Goal: Transaction & Acquisition: Download file/media

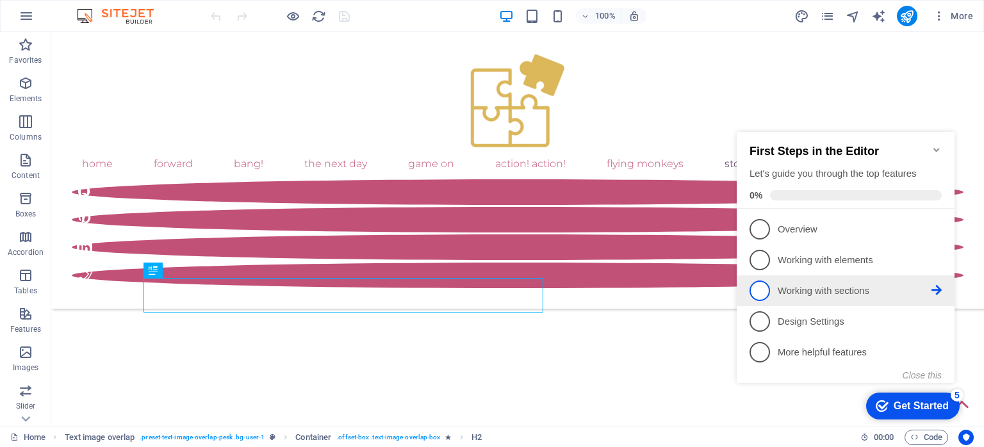
scroll to position [452, 0]
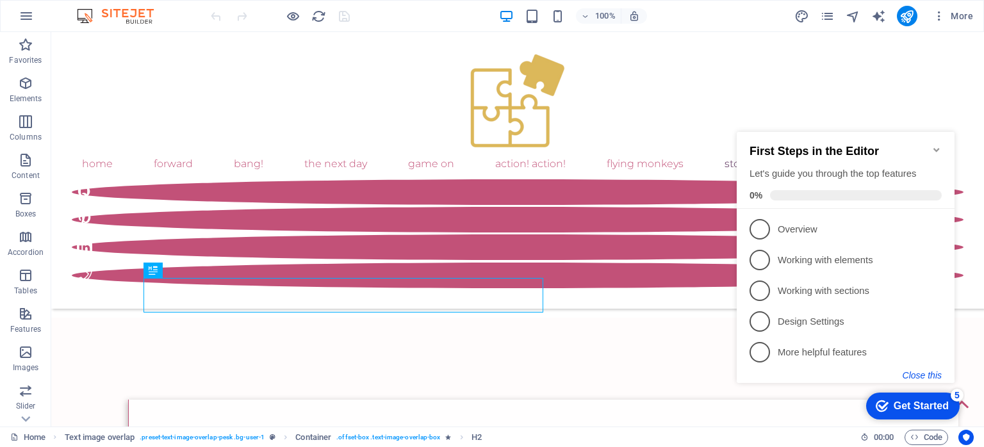
click at [920, 372] on button "Close this" at bounding box center [922, 375] width 39 height 10
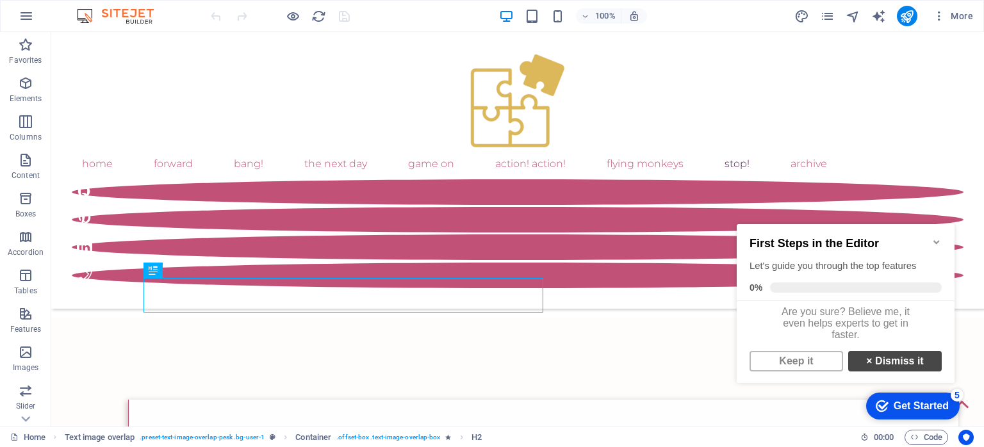
click at [915, 363] on link "× Dismiss it" at bounding box center [895, 361] width 94 height 20
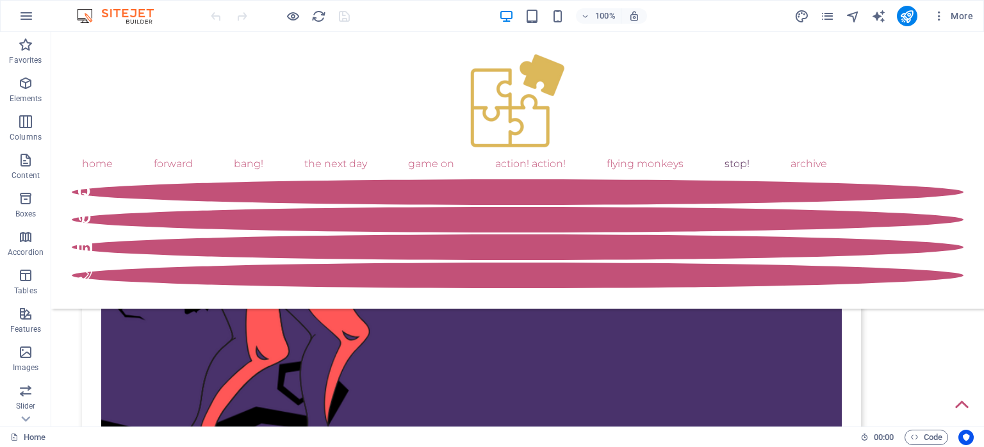
scroll to position [6424, 0]
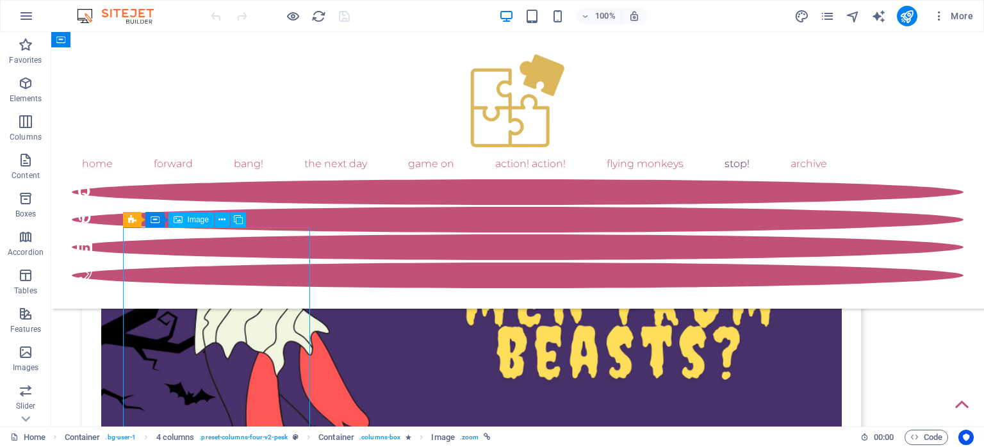
select select "%"
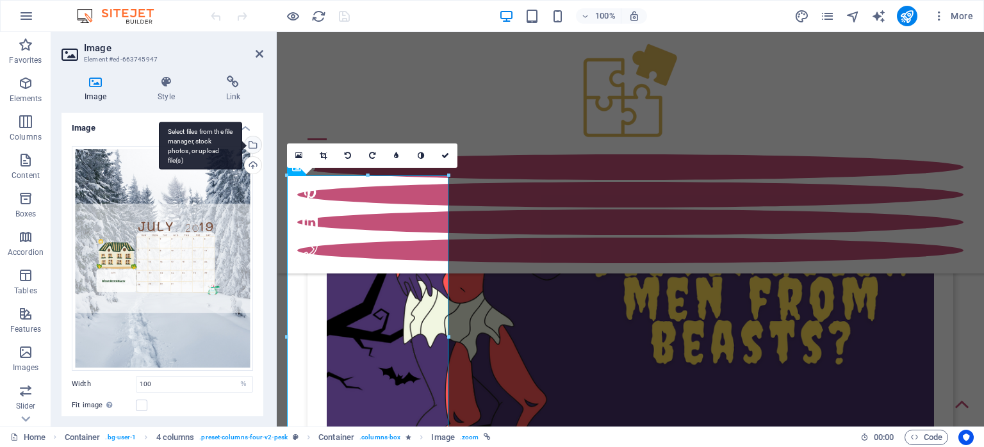
click at [254, 144] on div "Select files from the file manager, stock photos, or upload file(s)" at bounding box center [251, 145] width 19 height 19
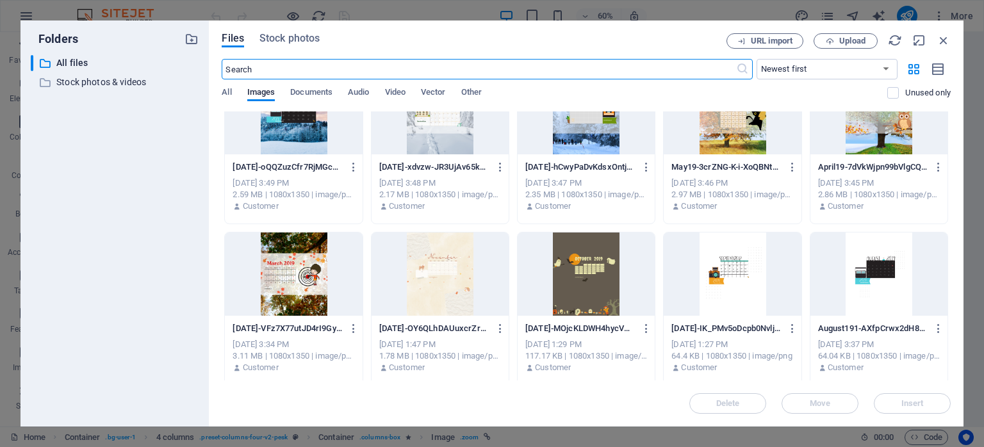
scroll to position [229, 0]
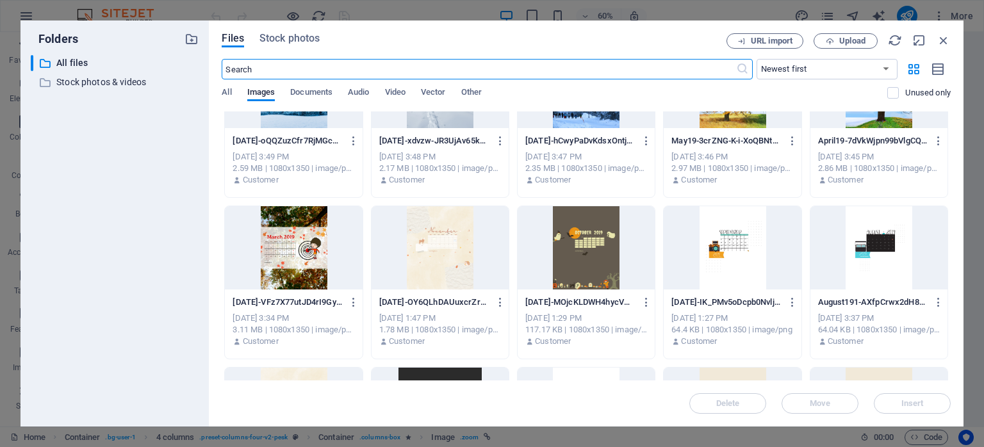
click at [290, 274] on div at bounding box center [293, 247] width 137 height 83
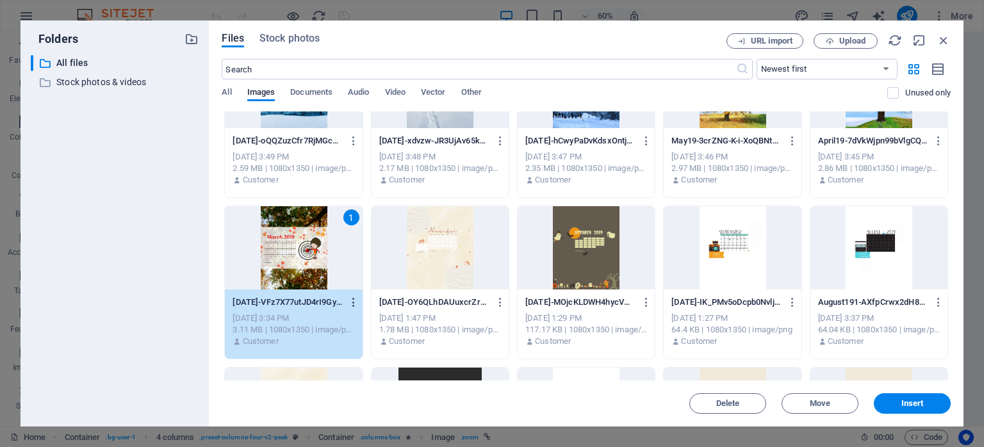
click at [351, 302] on icon "button" at bounding box center [354, 303] width 12 height 12
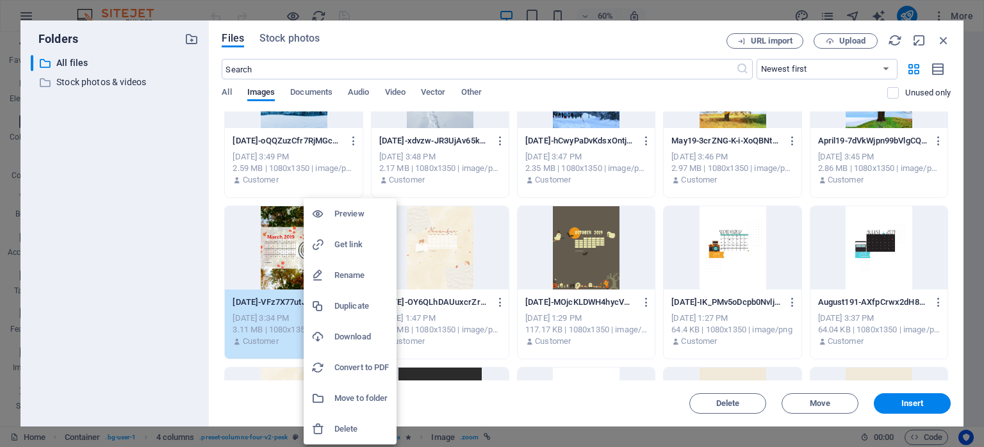
click at [342, 336] on h6 "Download" at bounding box center [361, 336] width 54 height 15
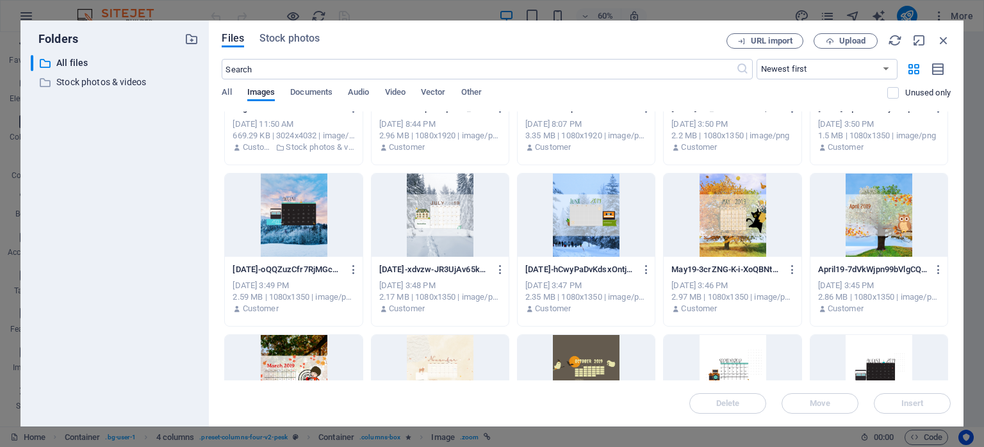
scroll to position [97, 0]
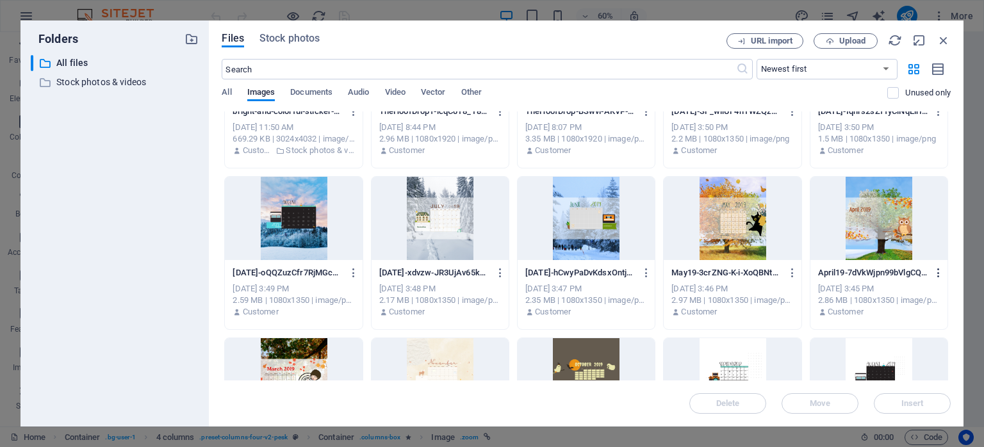
click at [935, 272] on icon "button" at bounding box center [939, 273] width 12 height 12
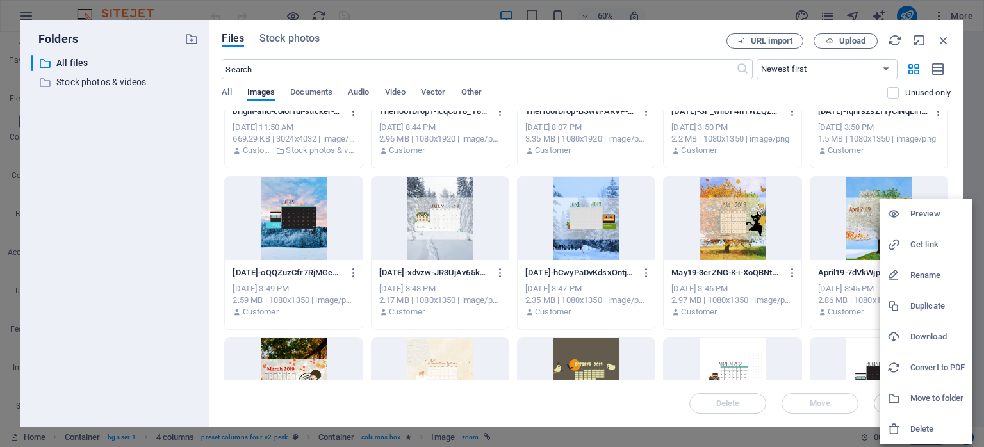
click at [928, 336] on h6 "Download" at bounding box center [937, 336] width 54 height 15
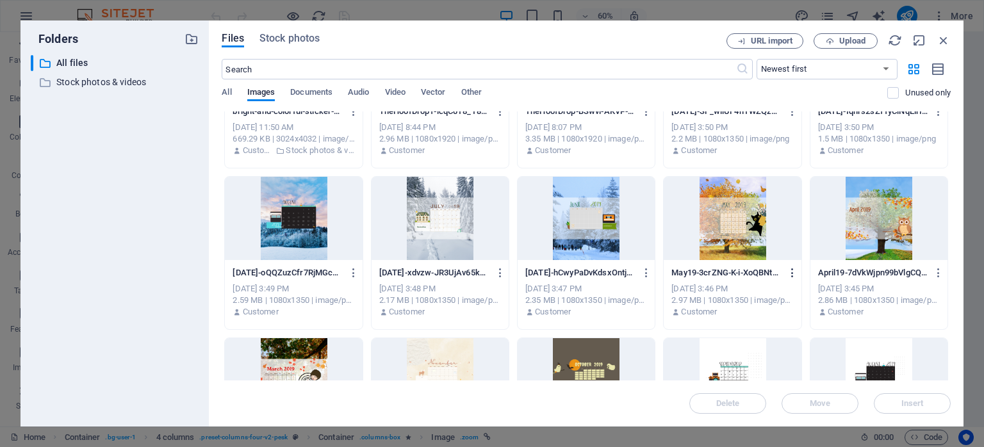
click at [788, 273] on icon "button" at bounding box center [793, 273] width 12 height 12
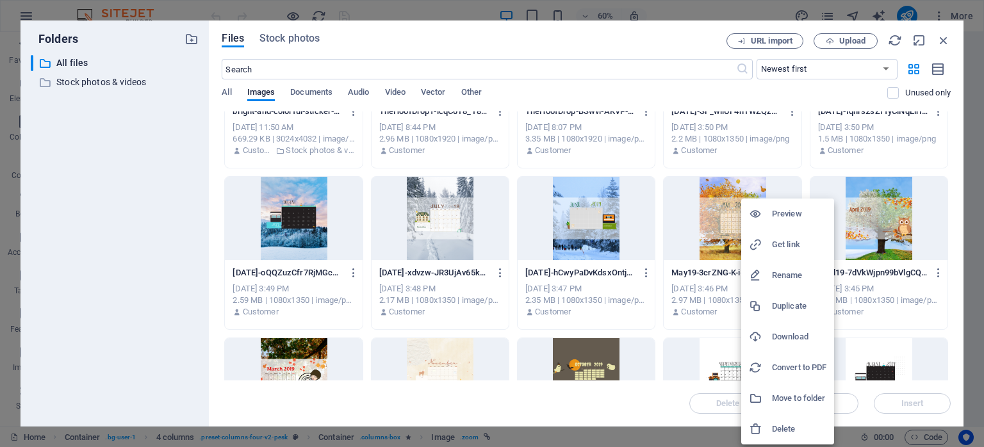
click at [781, 335] on h6 "Download" at bounding box center [799, 336] width 54 height 15
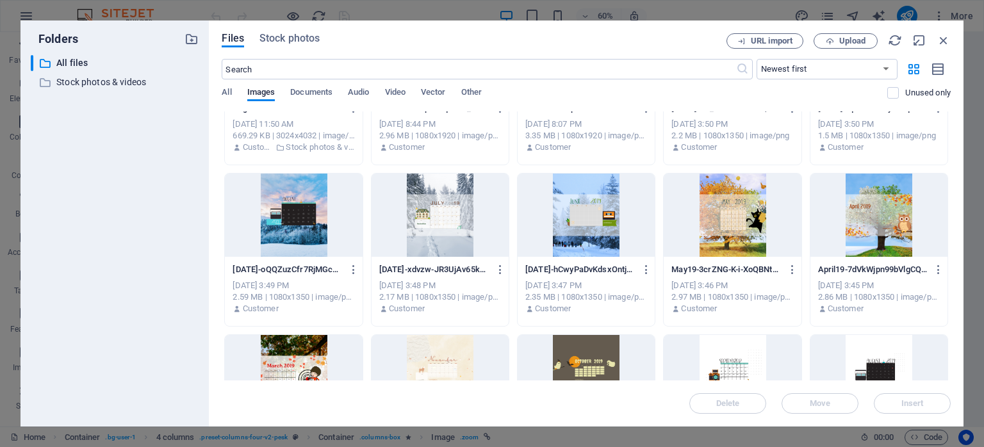
scroll to position [110, 0]
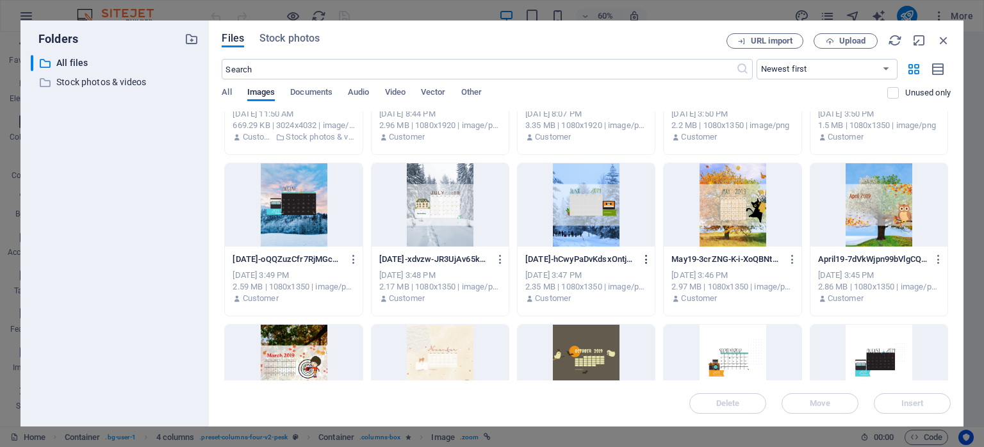
click at [644, 258] on icon "button" at bounding box center [647, 260] width 12 height 12
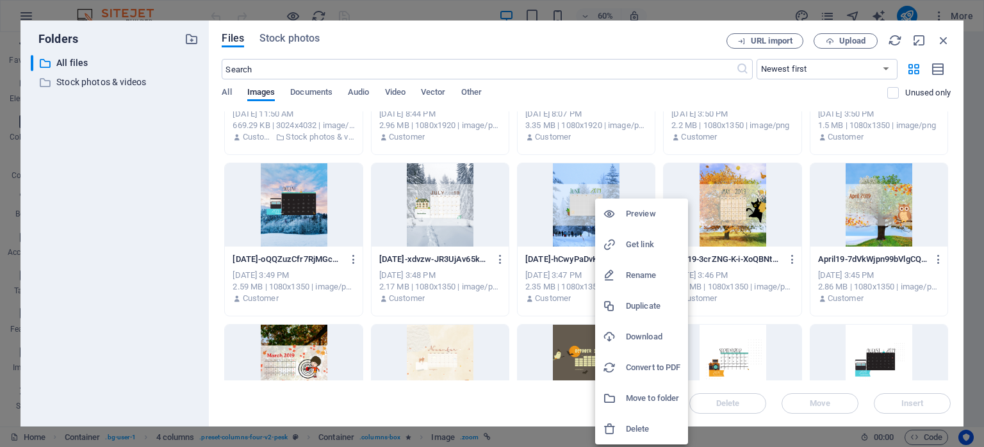
click at [643, 334] on h6 "Download" at bounding box center [653, 336] width 54 height 15
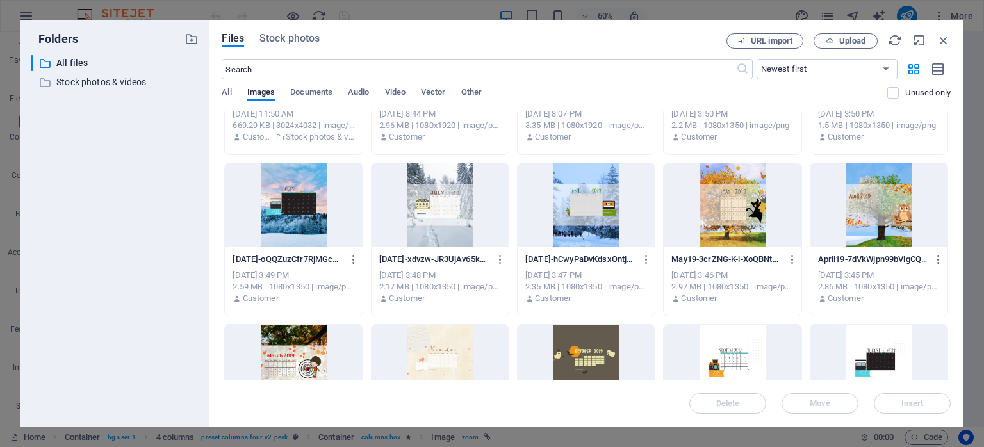
click at [956, 122] on div "Files Stock photos URL import Upload ​ Newest first Oldest first Name (A-Z) Nam…" at bounding box center [586, 223] width 755 height 406
click at [499, 260] on icon "button" at bounding box center [501, 260] width 12 height 12
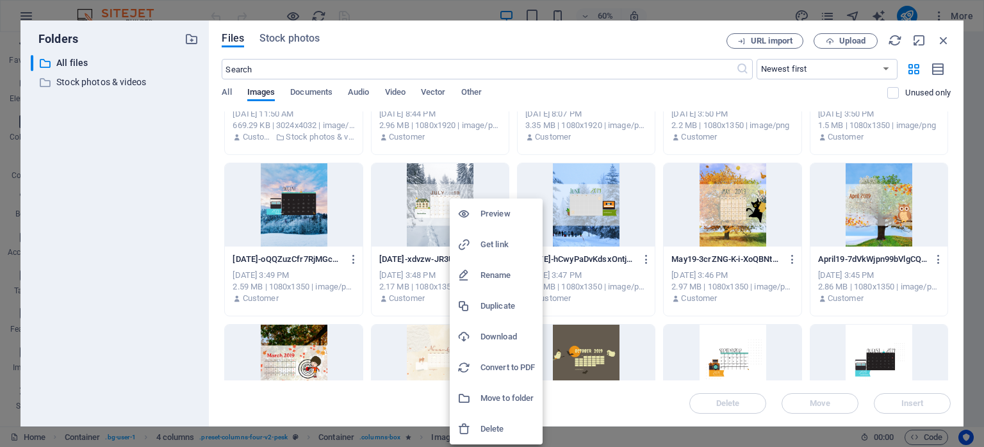
click at [501, 336] on h6 "Download" at bounding box center [507, 336] width 54 height 15
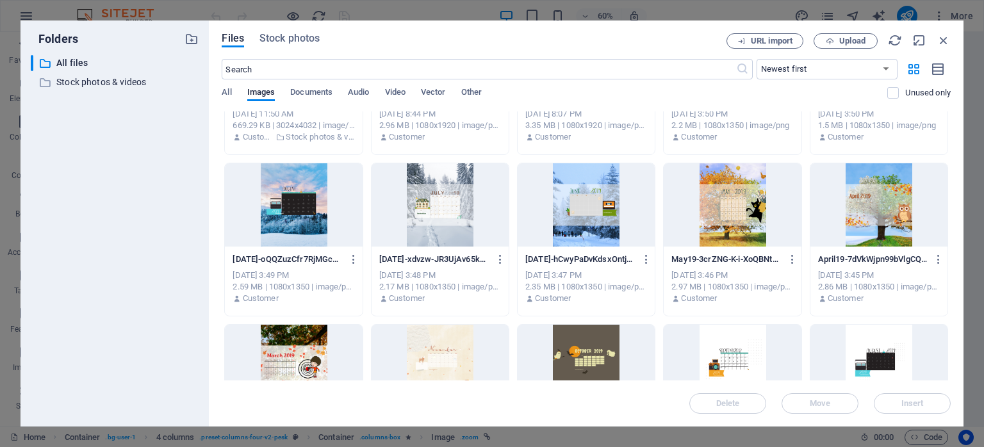
click at [958, 232] on div "Files Stock photos URL import Upload ​ Newest first Oldest first Name (A-Z) Nam…" at bounding box center [586, 223] width 755 height 406
click at [350, 259] on icon "button" at bounding box center [354, 260] width 12 height 12
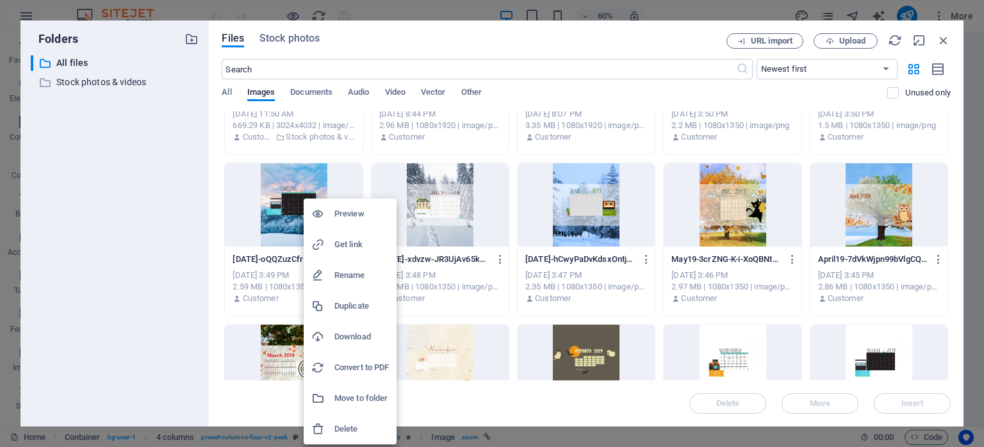
click at [351, 336] on h6 "Download" at bounding box center [361, 336] width 54 height 15
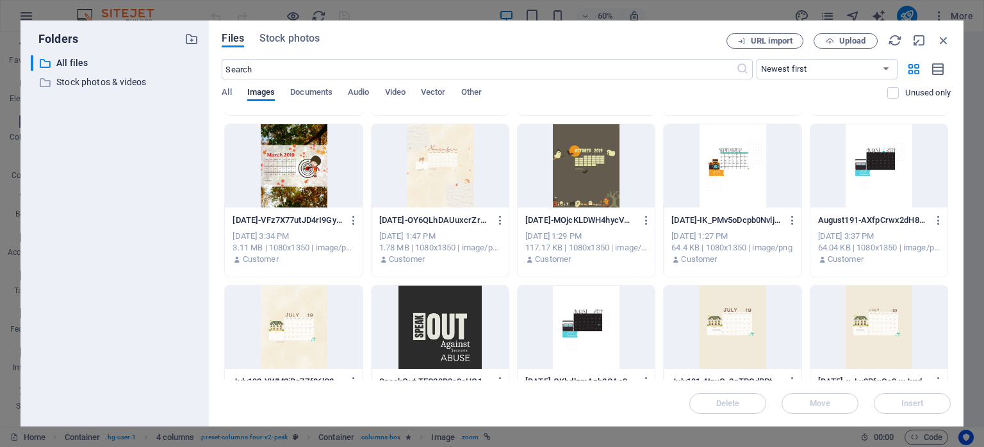
scroll to position [316, 0]
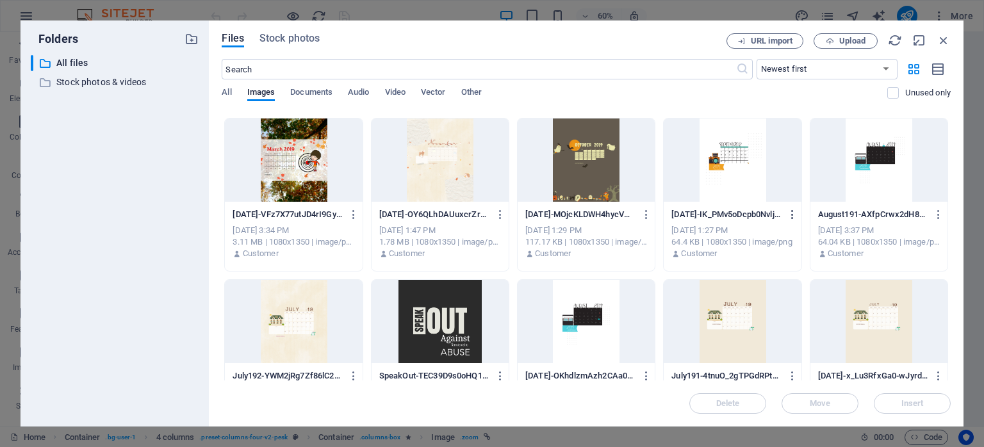
click at [792, 211] on icon "button" at bounding box center [793, 215] width 12 height 12
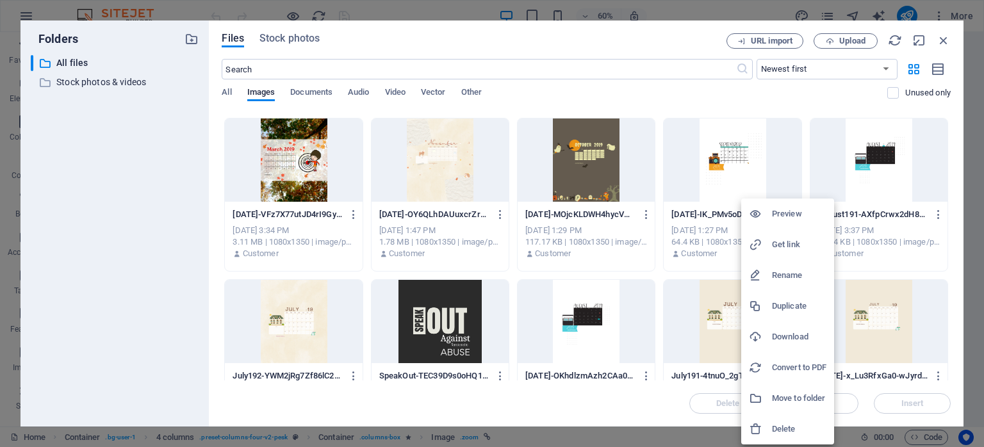
click at [782, 337] on h6 "Download" at bounding box center [799, 336] width 54 height 15
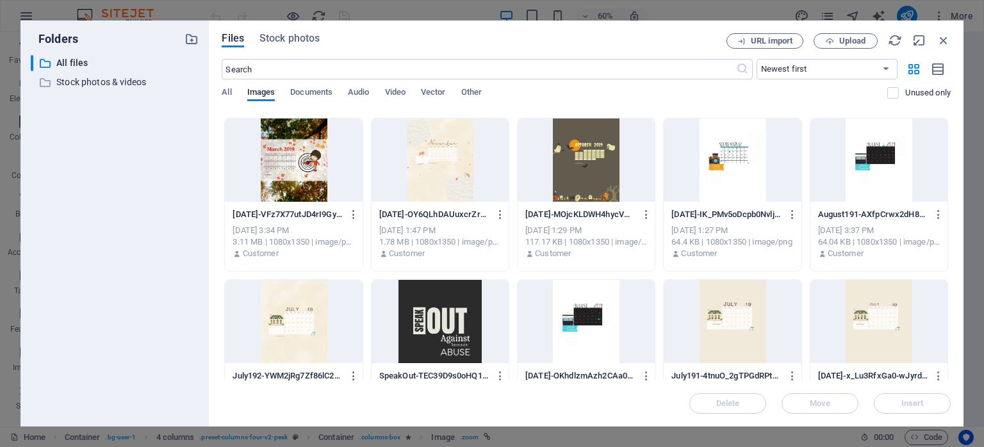
click at [956, 158] on div "Files Stock photos URL import Upload ​ Newest first Oldest first Name (A-Z) Nam…" at bounding box center [586, 223] width 755 height 406
click at [644, 213] on icon "button" at bounding box center [647, 215] width 12 height 12
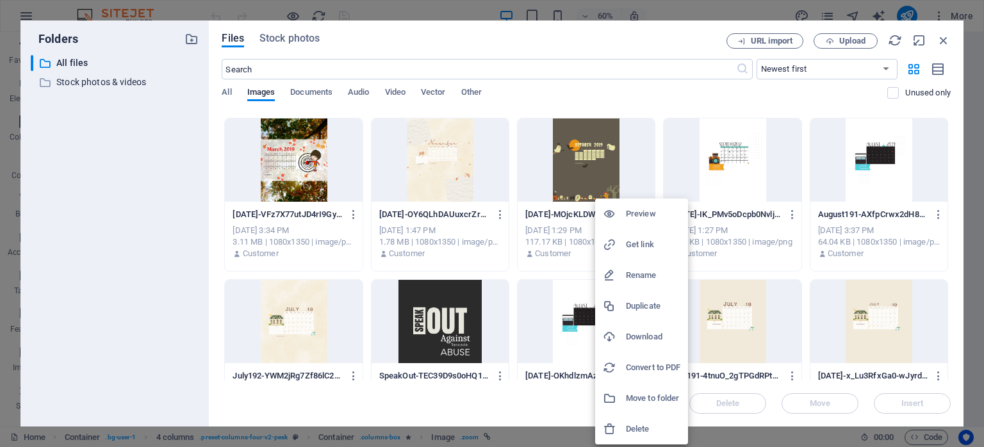
click at [643, 334] on h6 "Download" at bounding box center [653, 336] width 54 height 15
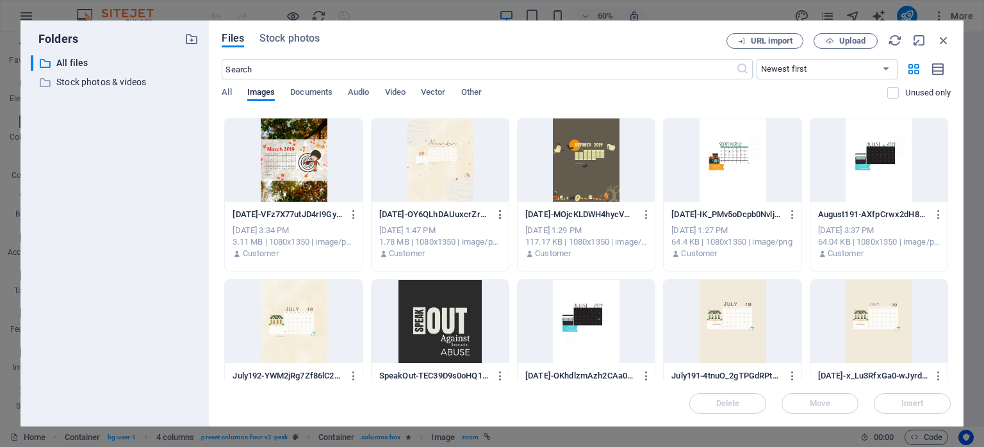
click at [498, 213] on icon "button" at bounding box center [501, 215] width 12 height 12
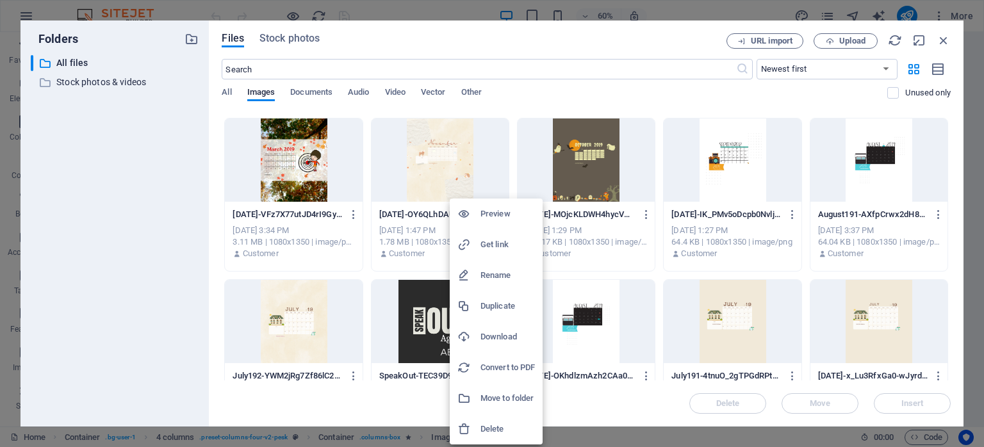
click at [505, 334] on h6 "Download" at bounding box center [507, 336] width 54 height 15
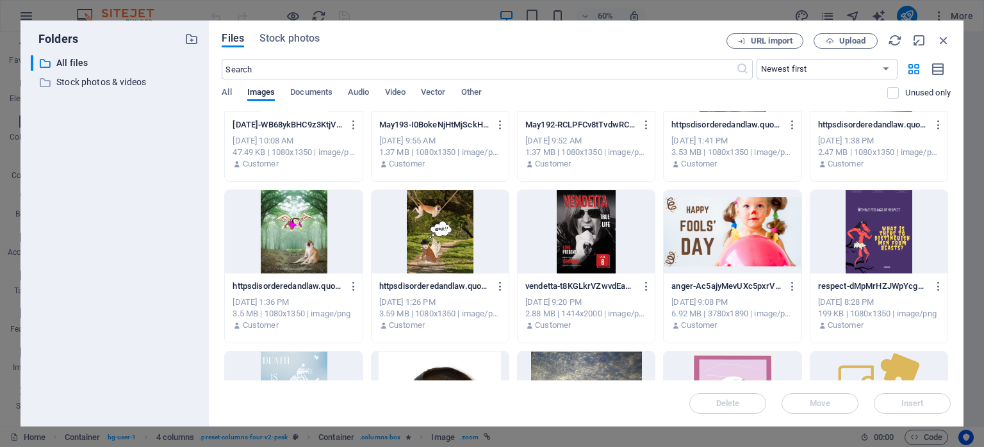
scroll to position [710, 0]
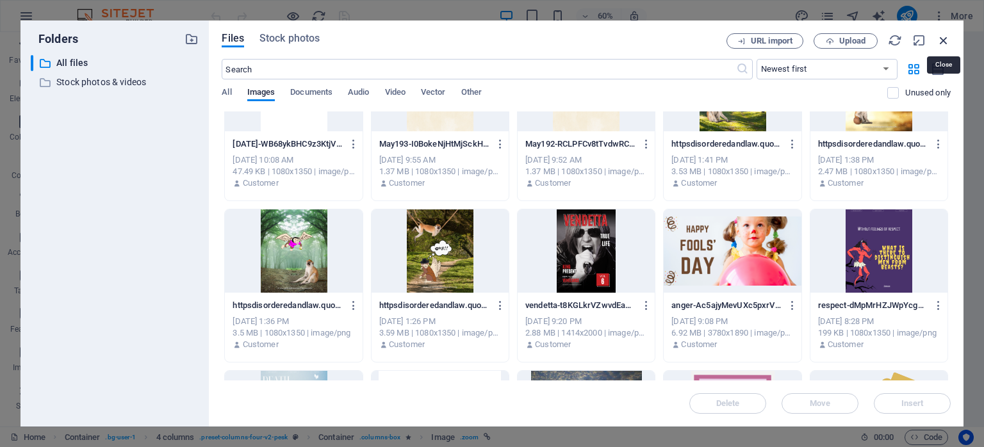
click at [941, 38] on icon "button" at bounding box center [944, 40] width 14 height 14
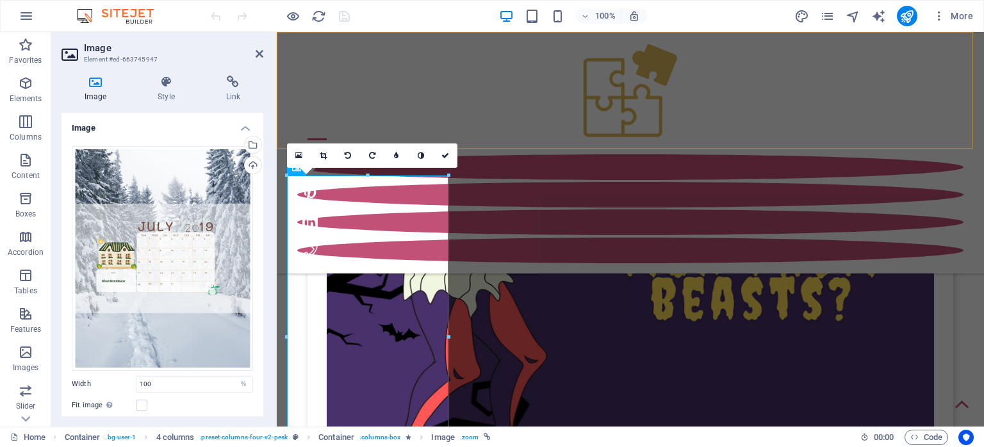
scroll to position [5838, 0]
